Goal: Transaction & Acquisition: Book appointment/travel/reservation

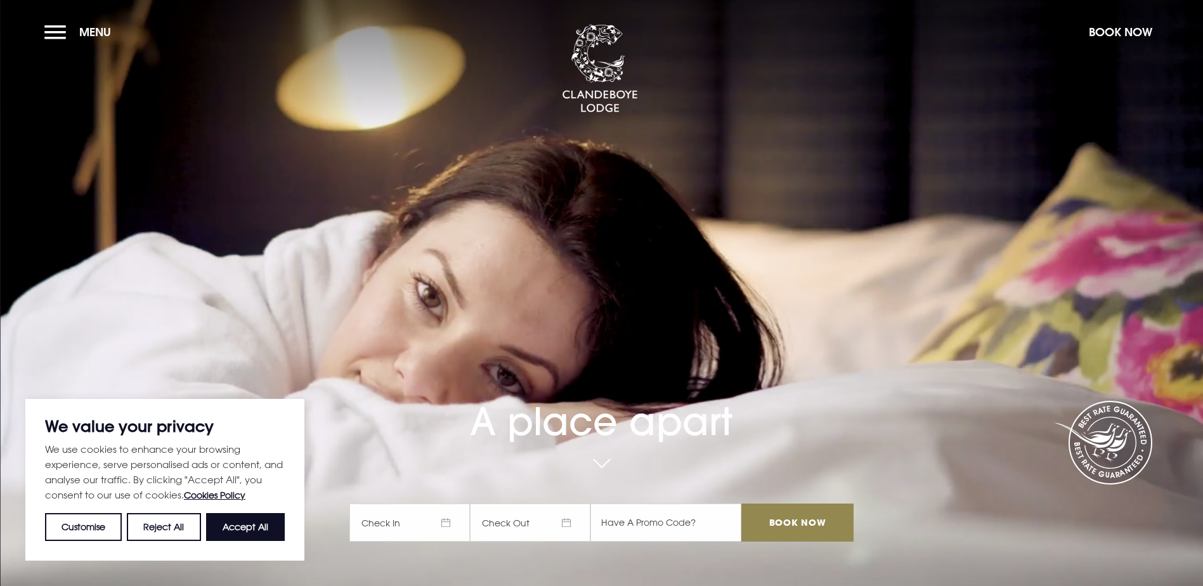
click at [257, 520] on button "Accept All" at bounding box center [245, 527] width 79 height 28
checkbox input "true"
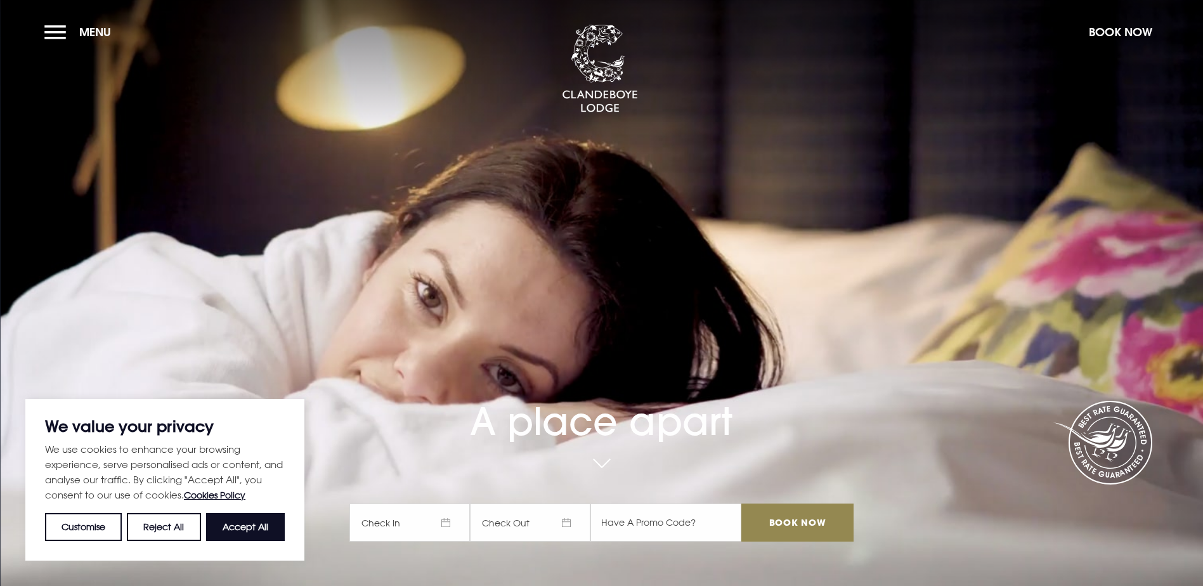
checkbox input "true"
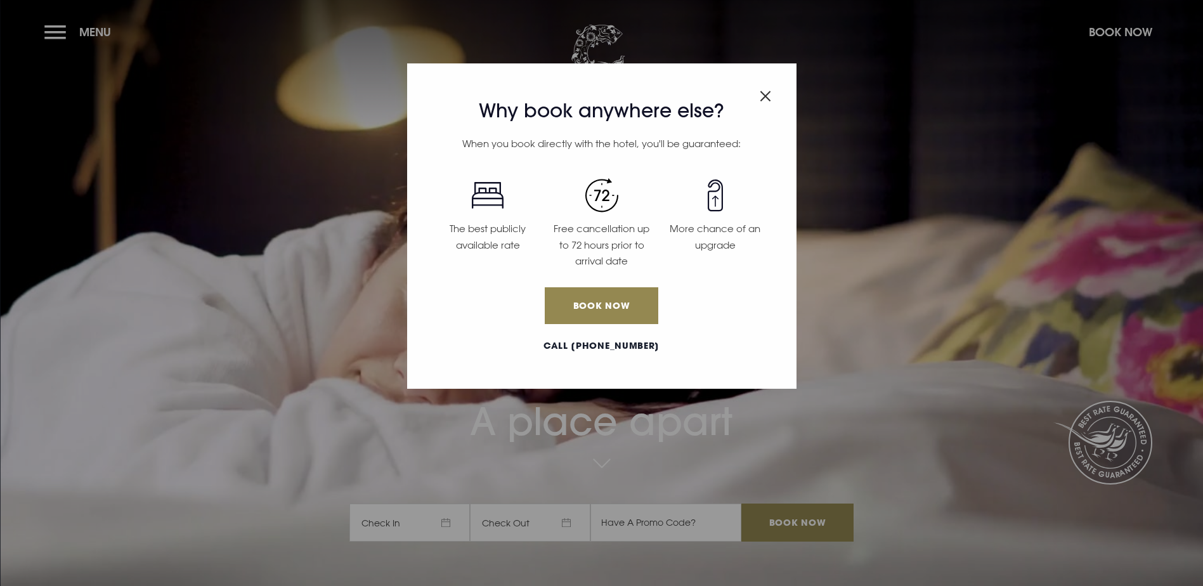
click at [768, 93] on img "Close modal" at bounding box center [764, 96] width 11 height 11
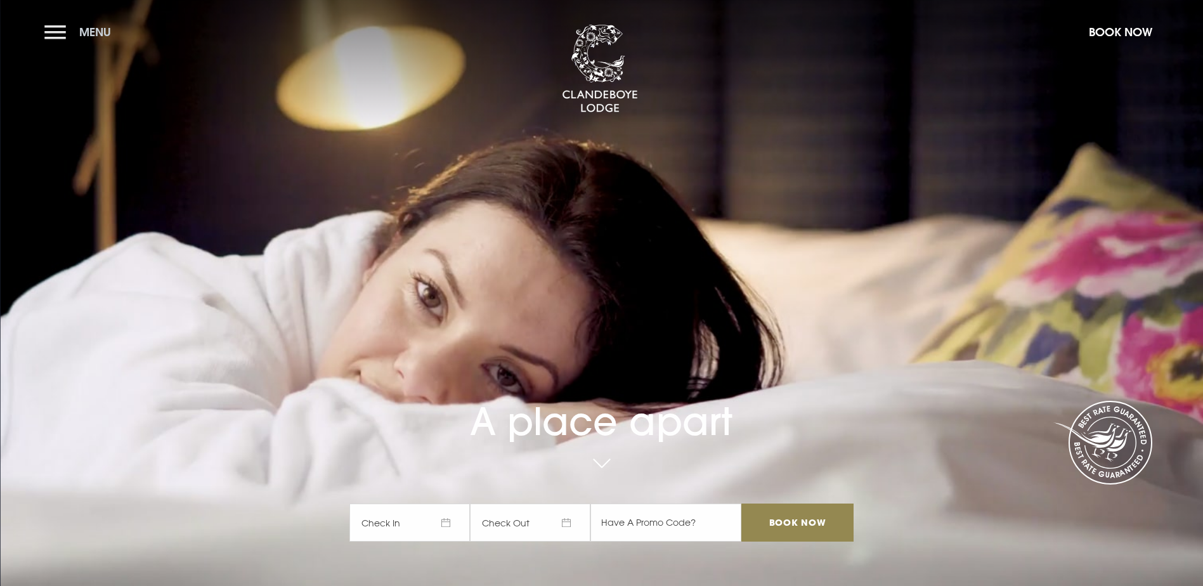
click at [60, 32] on button "Menu" at bounding box center [80, 31] width 73 height 27
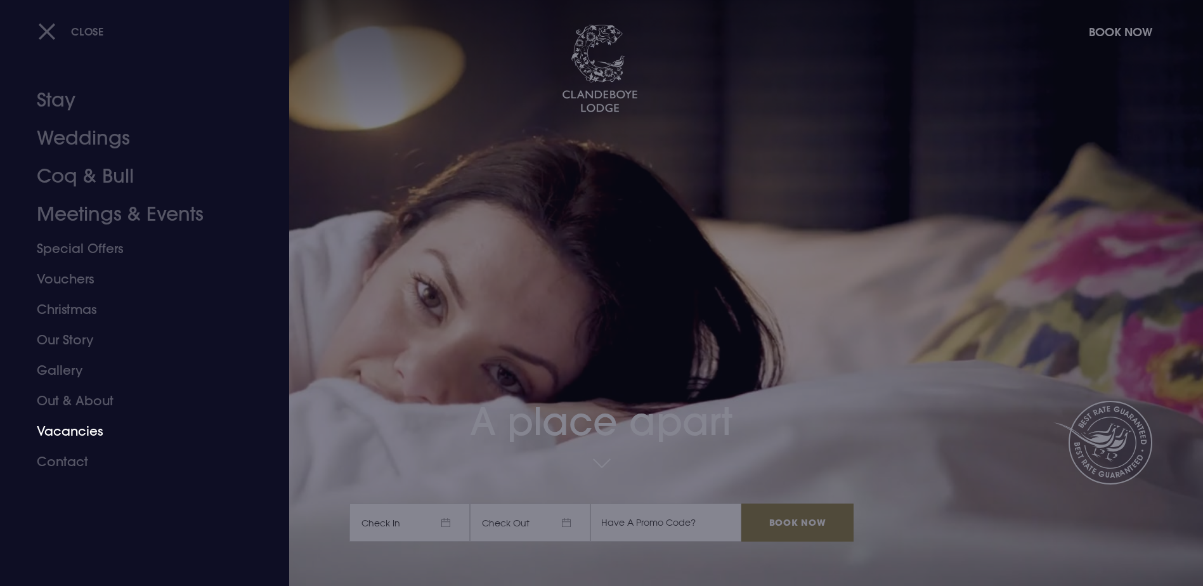
click at [103, 427] on link "Vacancies" at bounding box center [137, 431] width 200 height 30
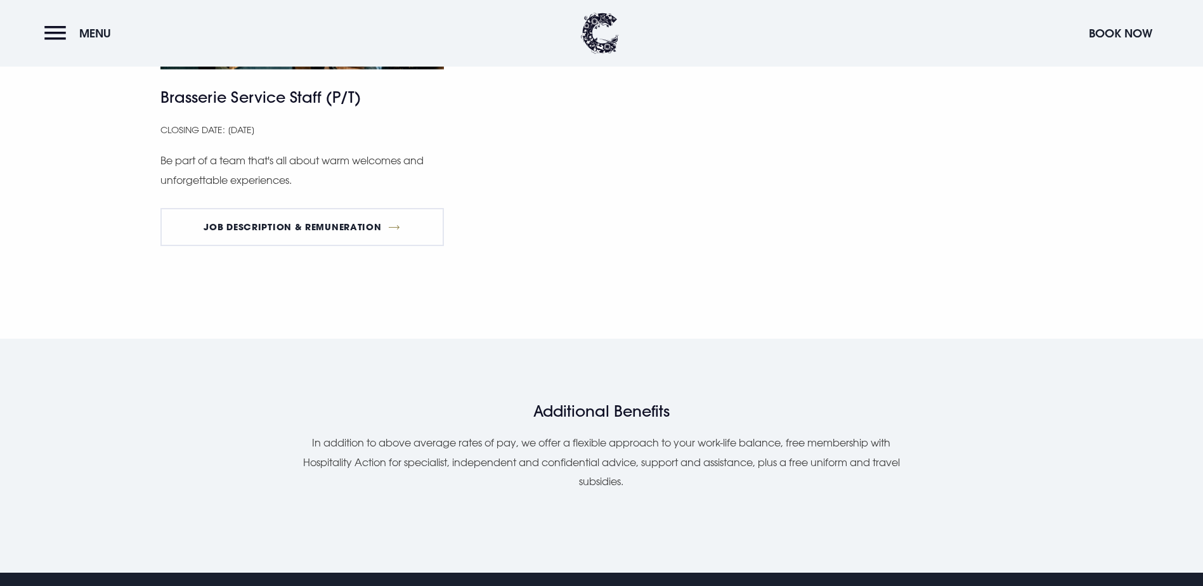
scroll to position [951, 0]
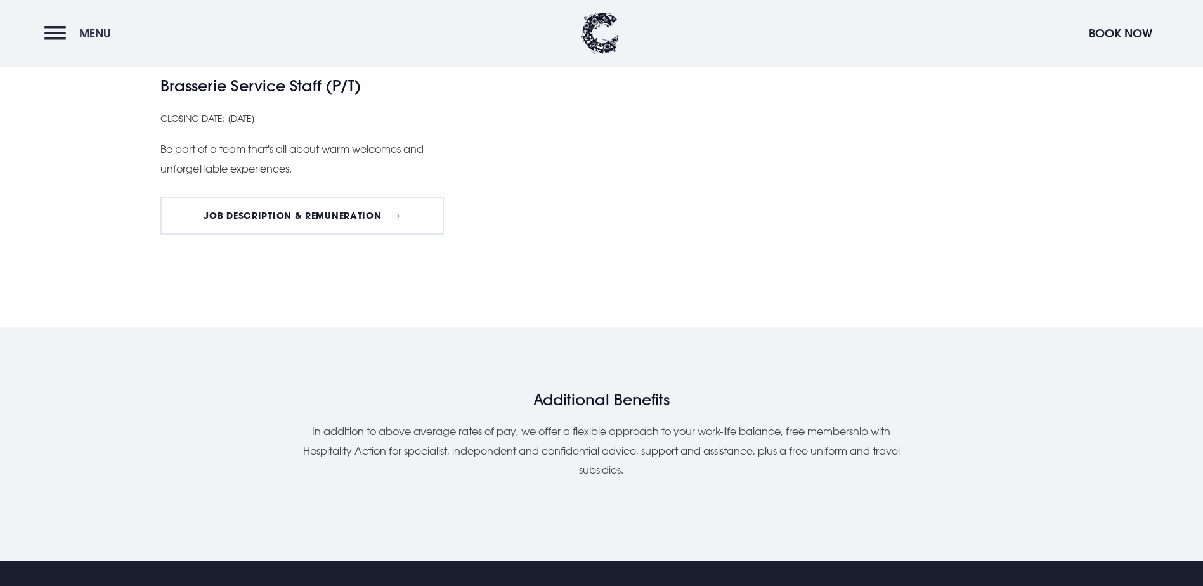
click at [68, 30] on button "Menu" at bounding box center [80, 33] width 73 height 27
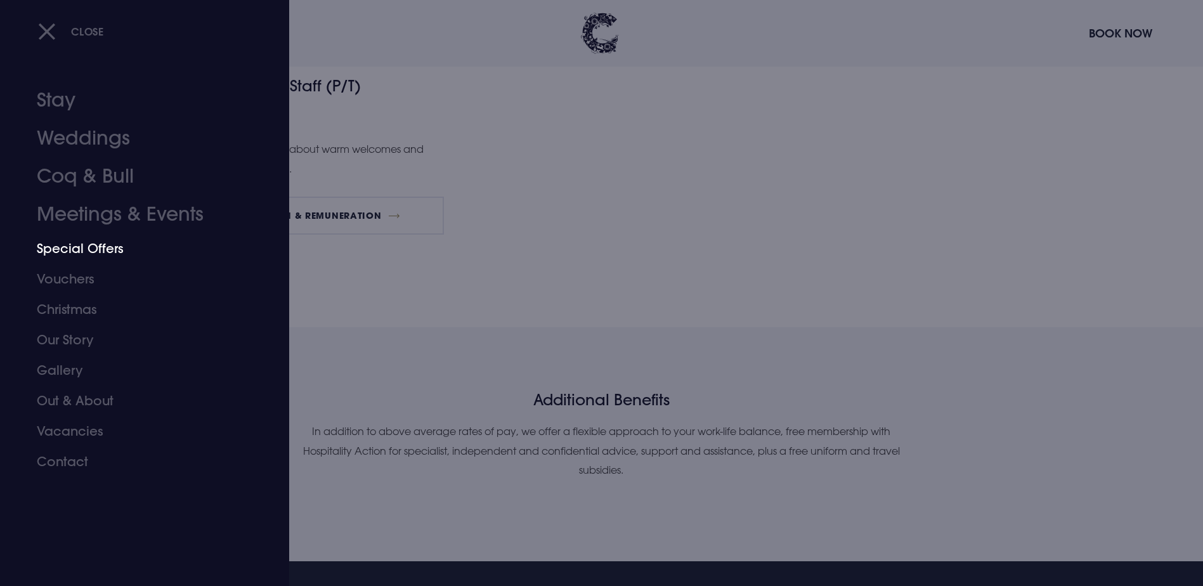
click at [106, 246] on link "Special Offers" at bounding box center [137, 248] width 200 height 30
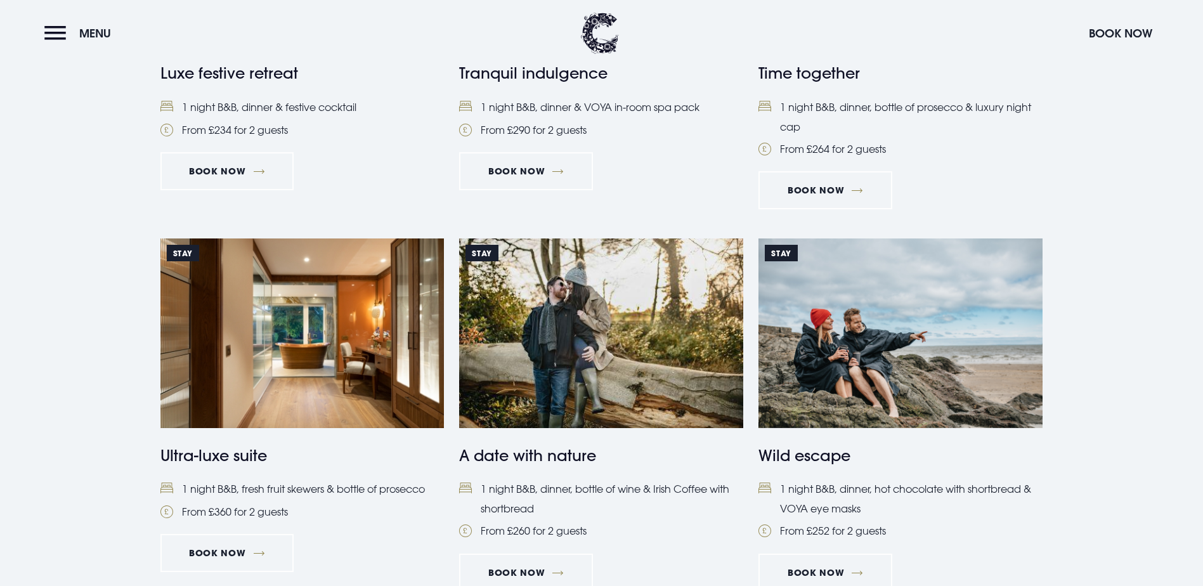
scroll to position [1078, 0]
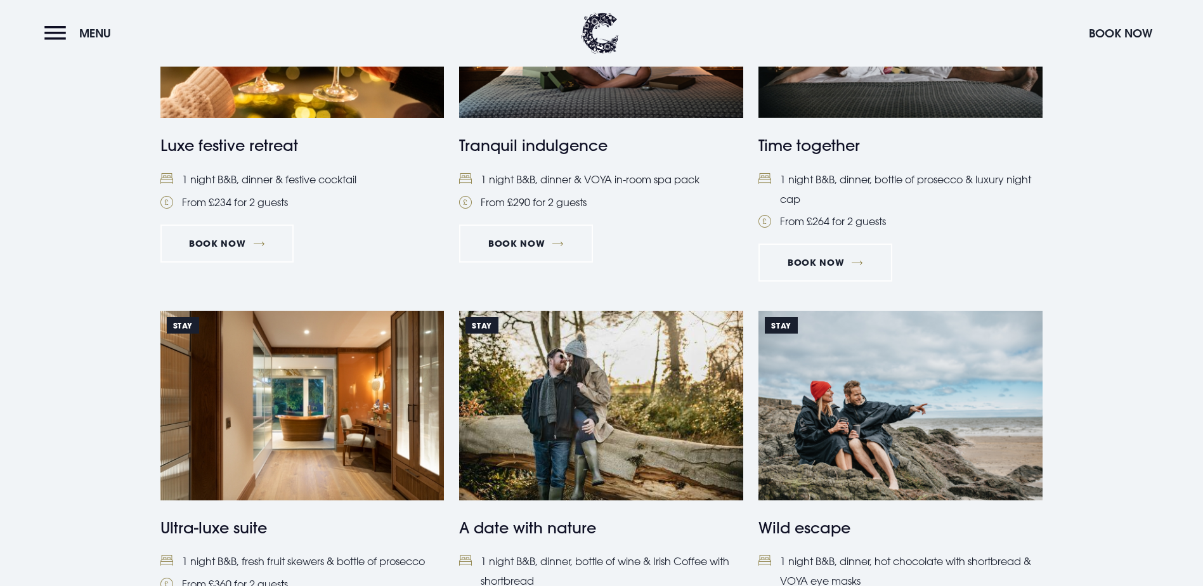
click at [610, 118] on img at bounding box center [601, 23] width 284 height 189
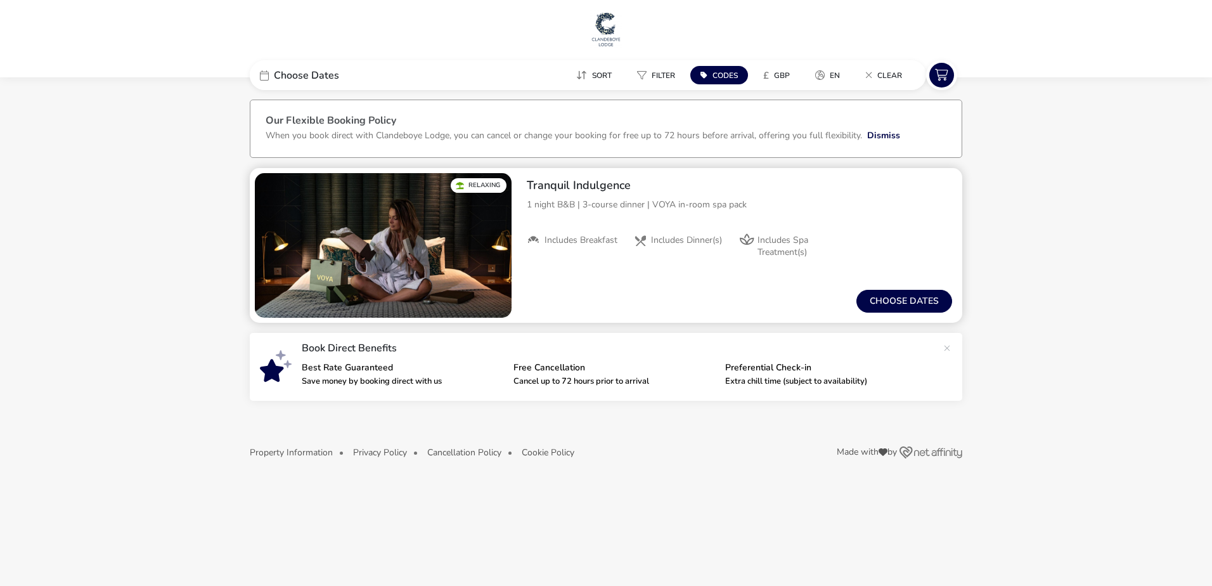
click at [773, 242] on span "Includes Spa Treatment(s)" at bounding box center [797, 246] width 79 height 23
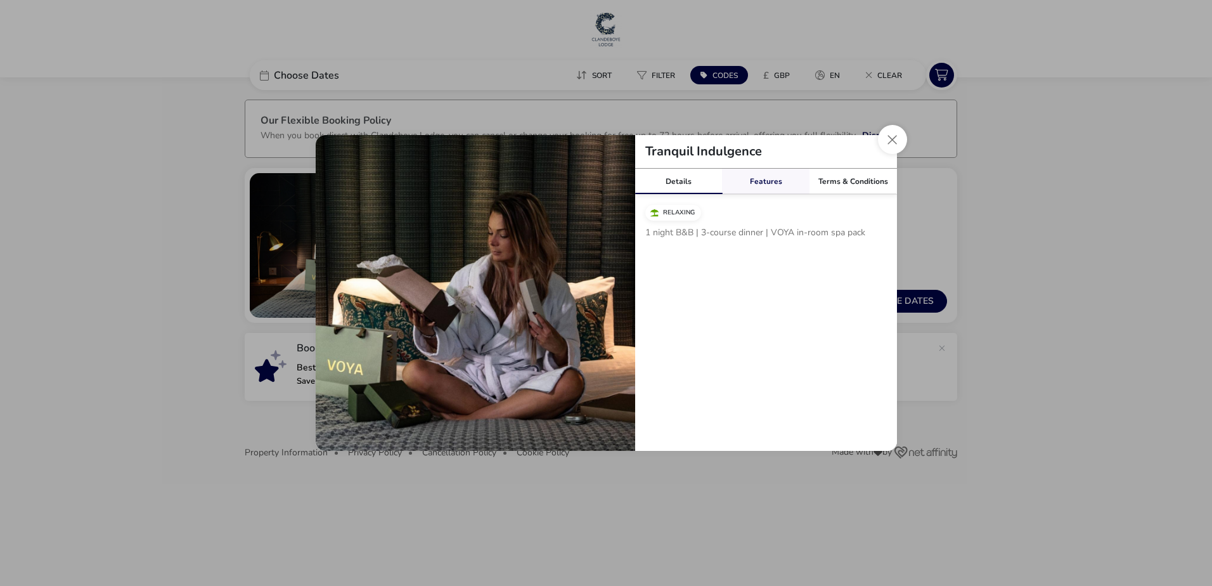
click at [763, 184] on link "Features" at bounding box center [765, 181] width 87 height 25
click at [675, 243] on span "Includes Spa Treatment(s)" at bounding box center [709, 237] width 93 height 23
click at [324, 360] on img "tariffDetails" at bounding box center [475, 294] width 319 height 319
click at [889, 141] on button "Close modal" at bounding box center [892, 139] width 29 height 29
